Goal: Information Seeking & Learning: Learn about a topic

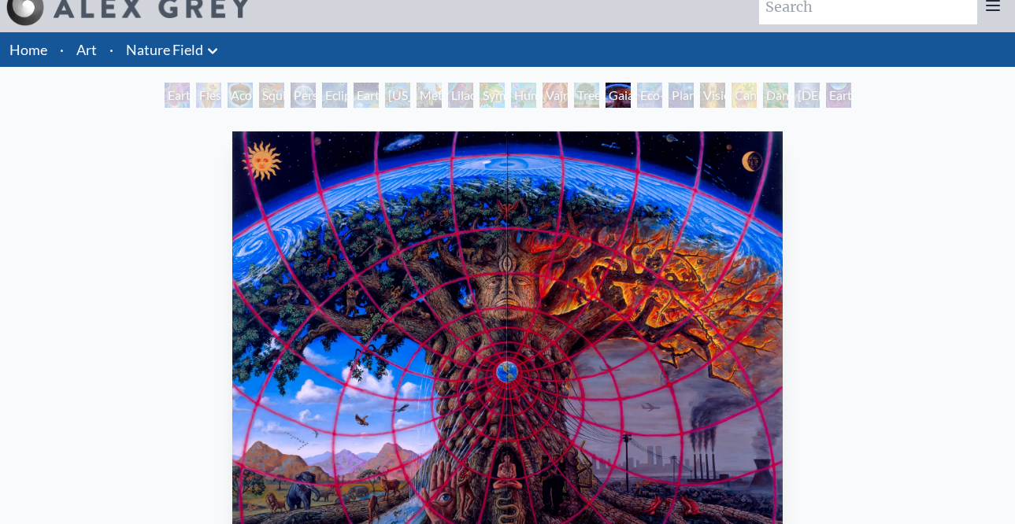
scroll to position [16, 0]
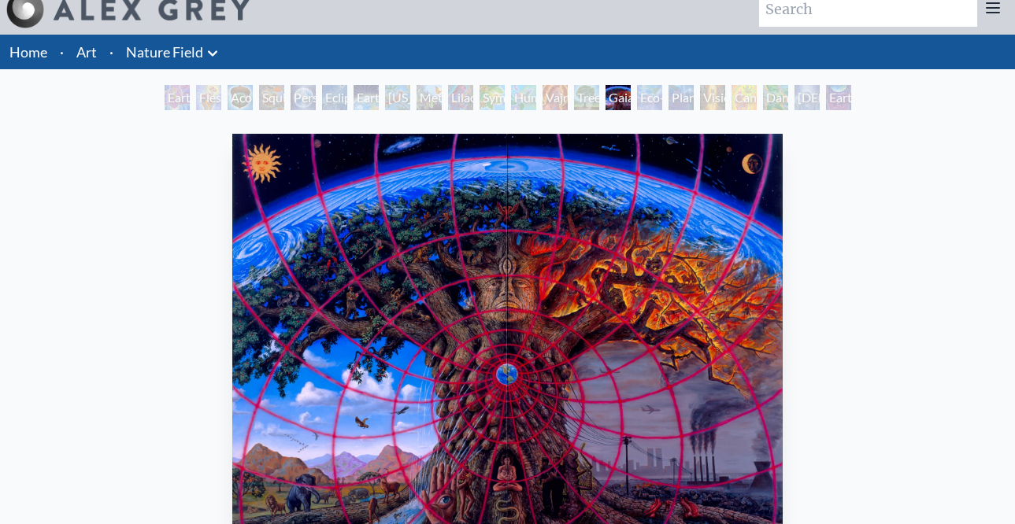
click at [200, 98] on div "Flesh of the Gods" at bounding box center [208, 97] width 25 height 25
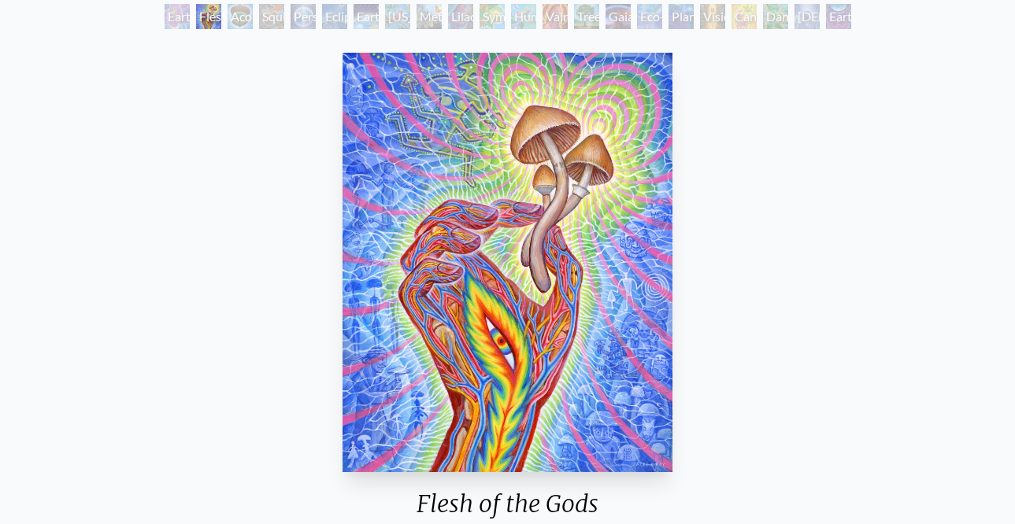
scroll to position [86, 0]
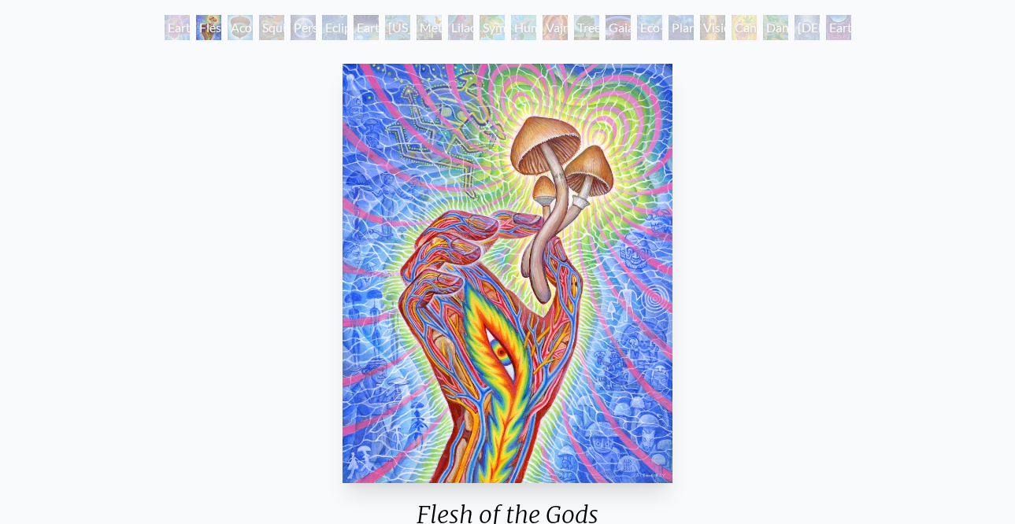
click at [239, 28] on div "Acorn Dream" at bounding box center [239, 27] width 25 height 25
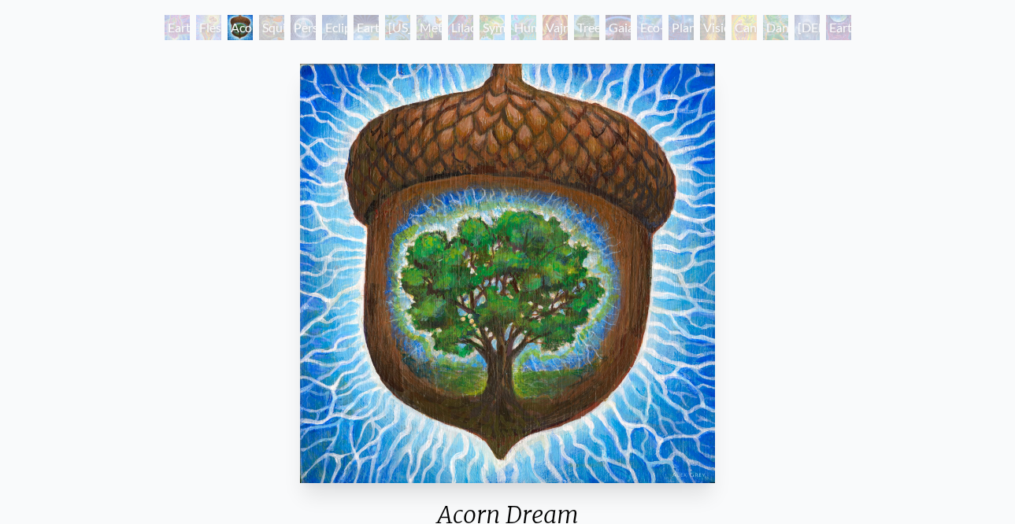
click at [299, 26] on div "Person Planet" at bounding box center [302, 27] width 25 height 25
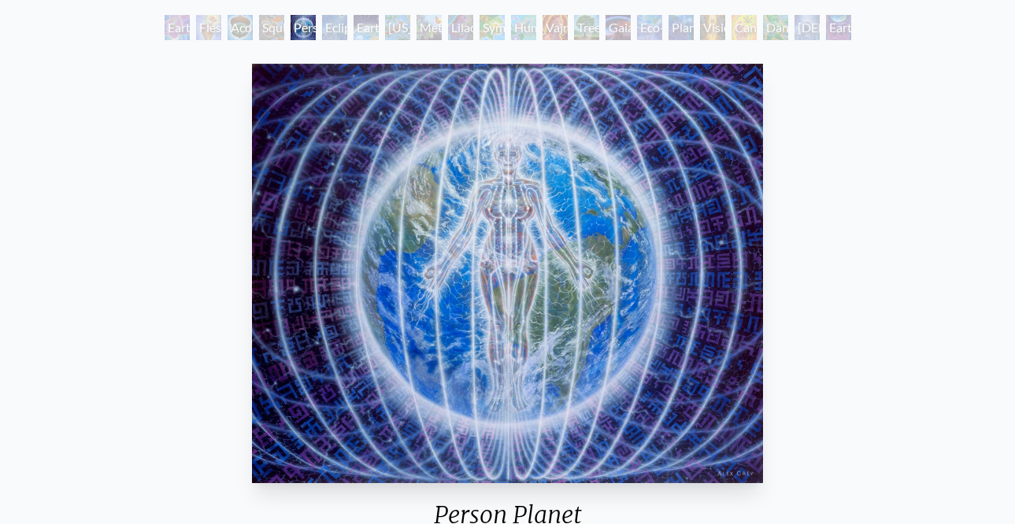
click at [364, 24] on div "Earth Energies" at bounding box center [365, 27] width 25 height 25
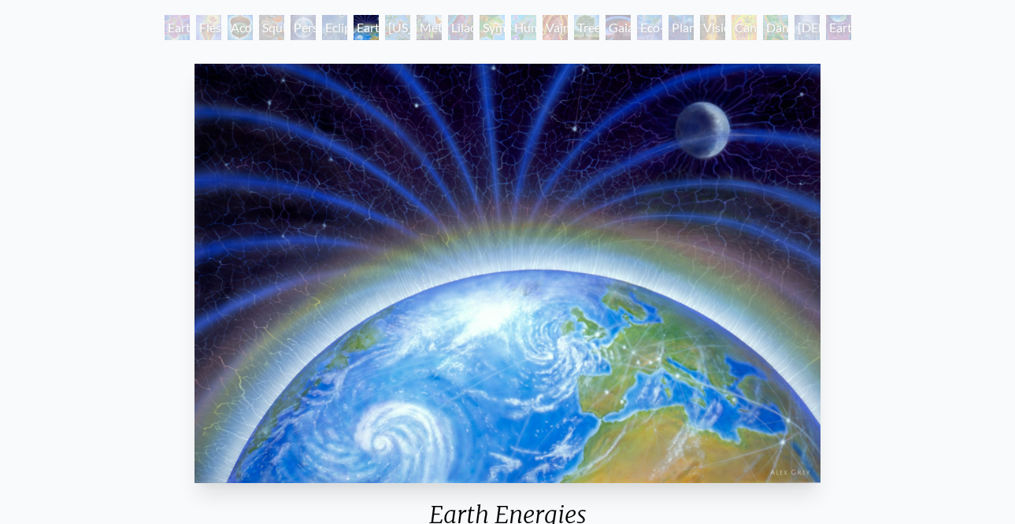
click at [396, 28] on div "[US_STATE] Song" at bounding box center [397, 27] width 25 height 25
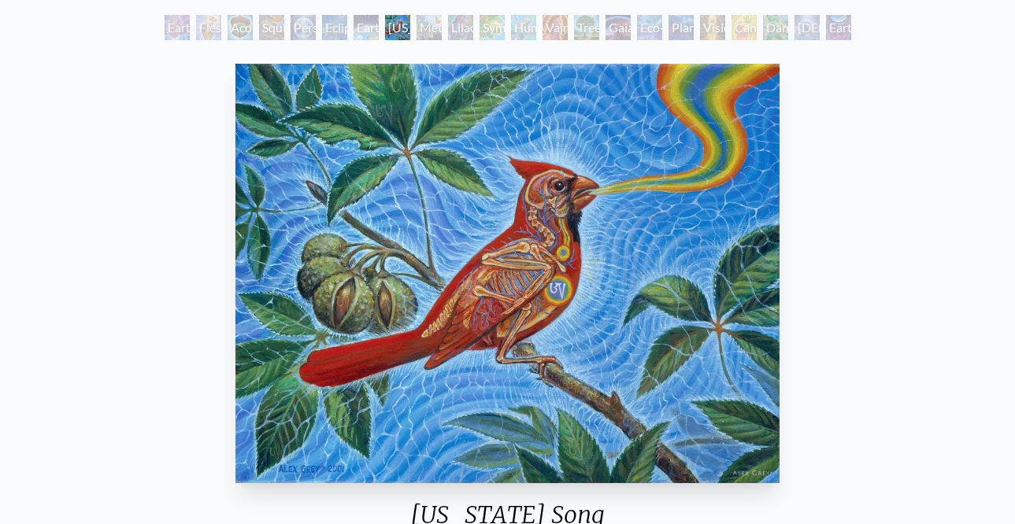
click at [442, 30] on div "Metamorphosis" at bounding box center [428, 27] width 25 height 25
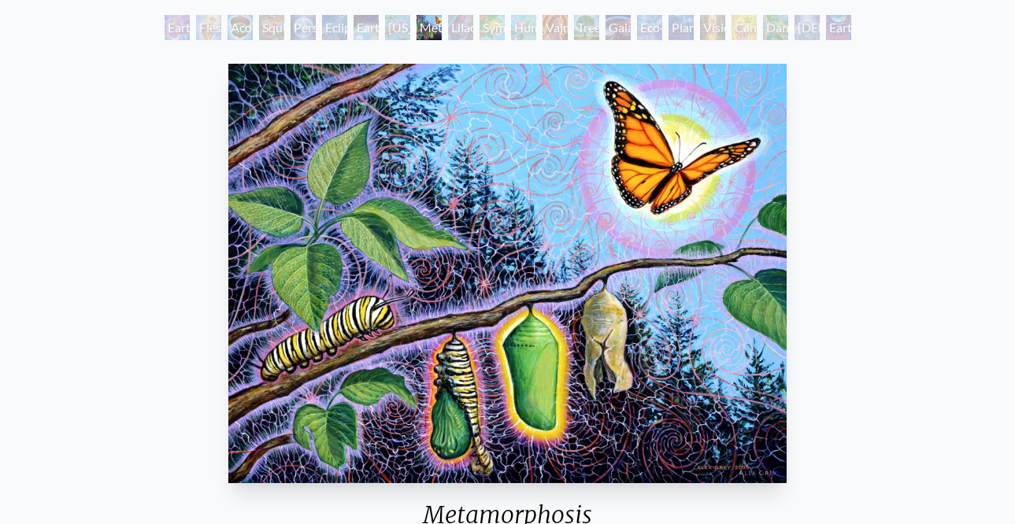
click at [502, 27] on div "Symbiosis: Gall Wasp & Oak Tree" at bounding box center [491, 27] width 25 height 25
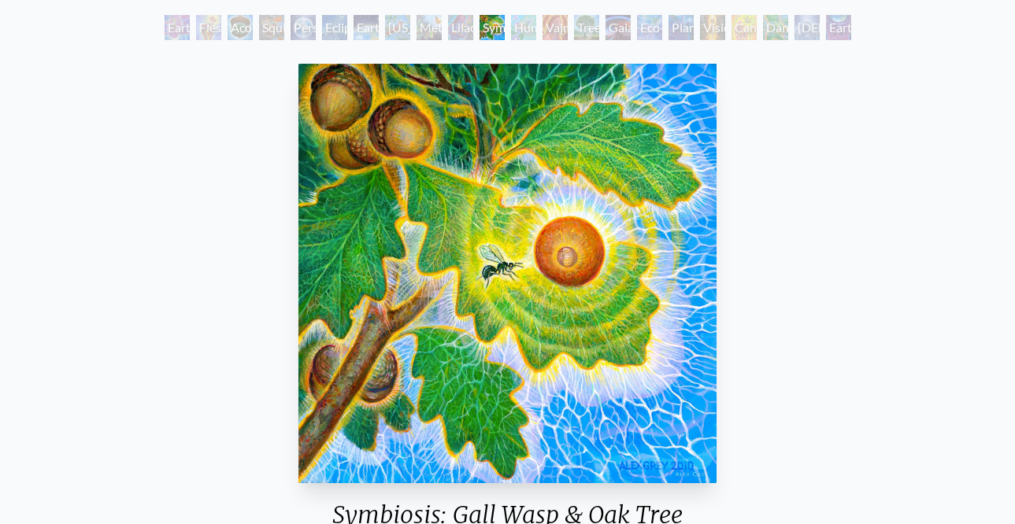
click at [599, 26] on div "Tree & Person" at bounding box center [586, 27] width 25 height 25
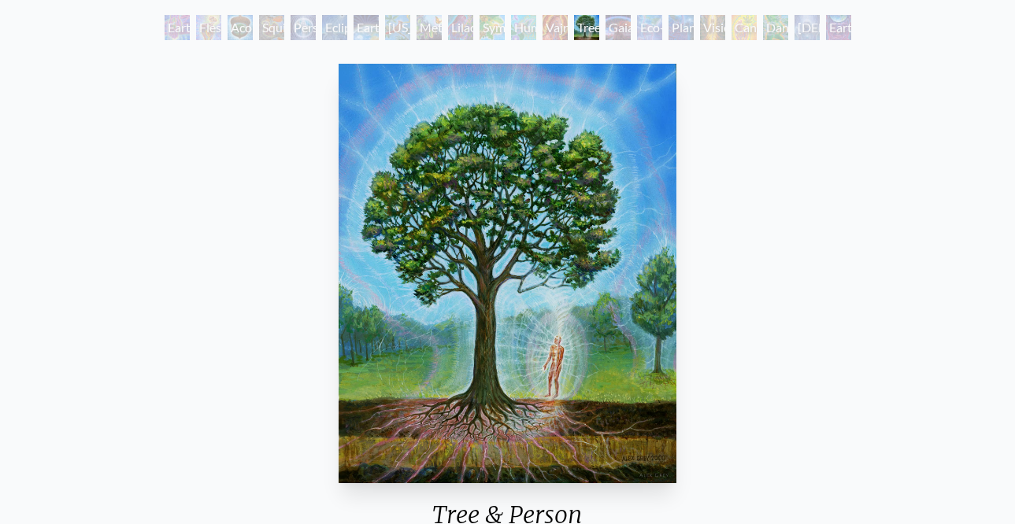
click at [644, 25] on div "Eco-Atlas" at bounding box center [649, 27] width 25 height 25
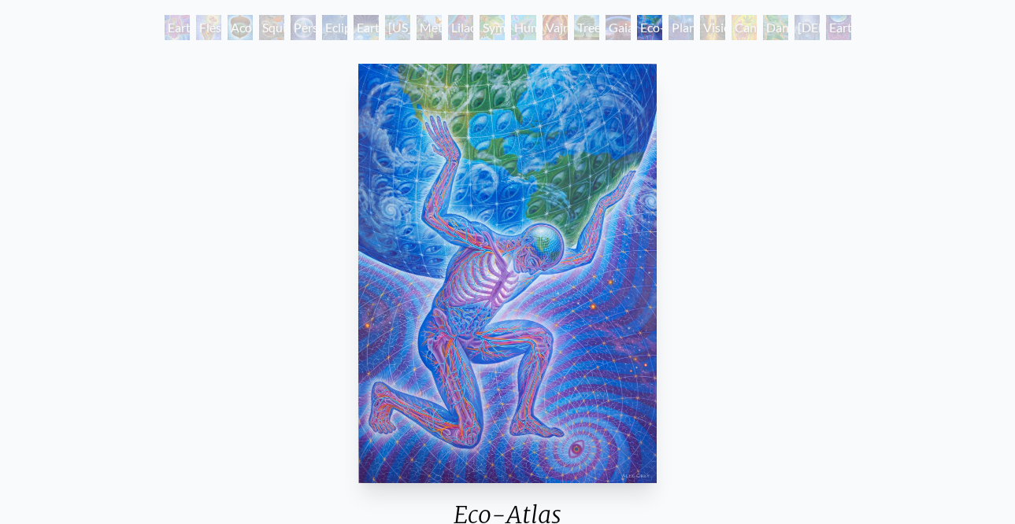
click at [694, 28] on div "Planetary Prayers" at bounding box center [680, 27] width 25 height 25
